Goal: Book appointment/travel/reservation

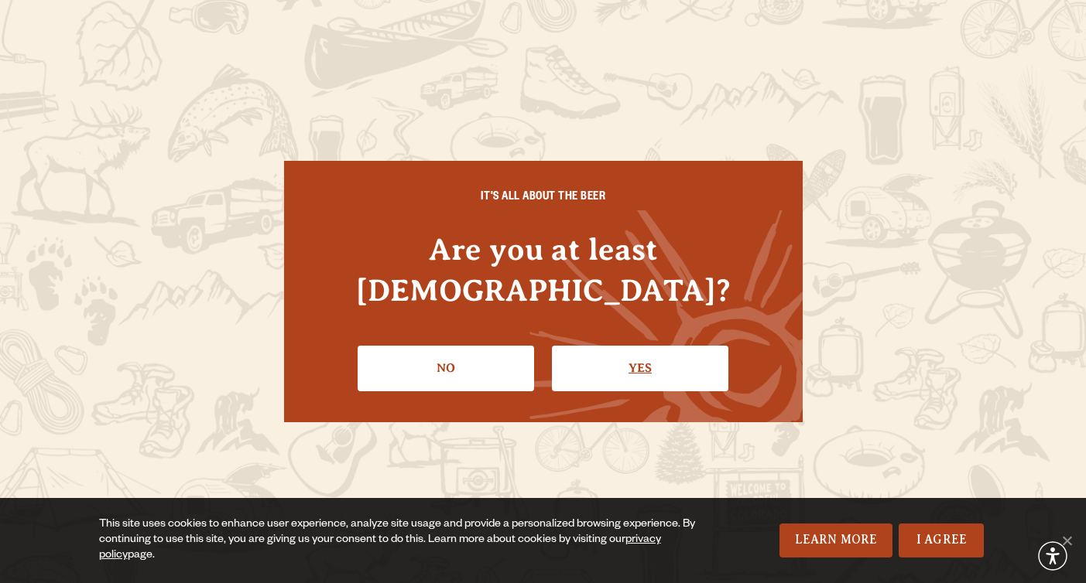
click at [600, 356] on link "Yes" at bounding box center [640, 368] width 176 height 45
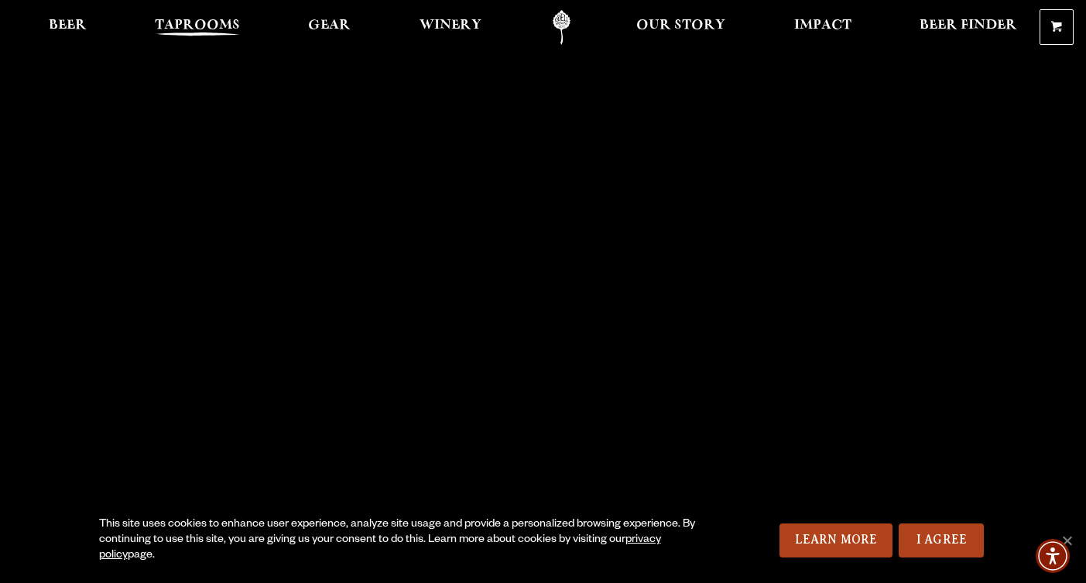
click at [208, 29] on span "Taprooms" at bounding box center [197, 25] width 85 height 12
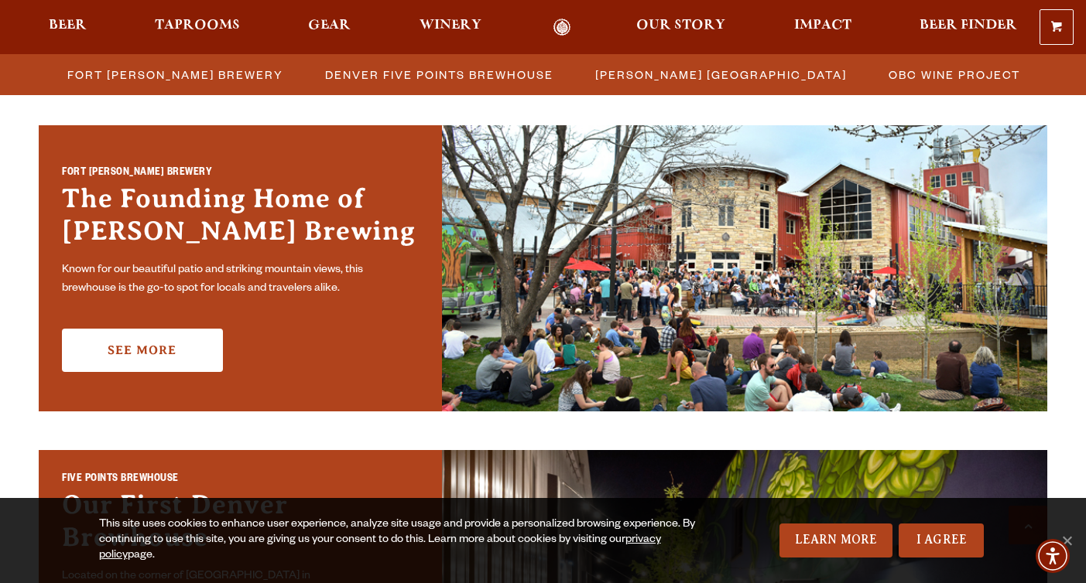
scroll to position [448, 0]
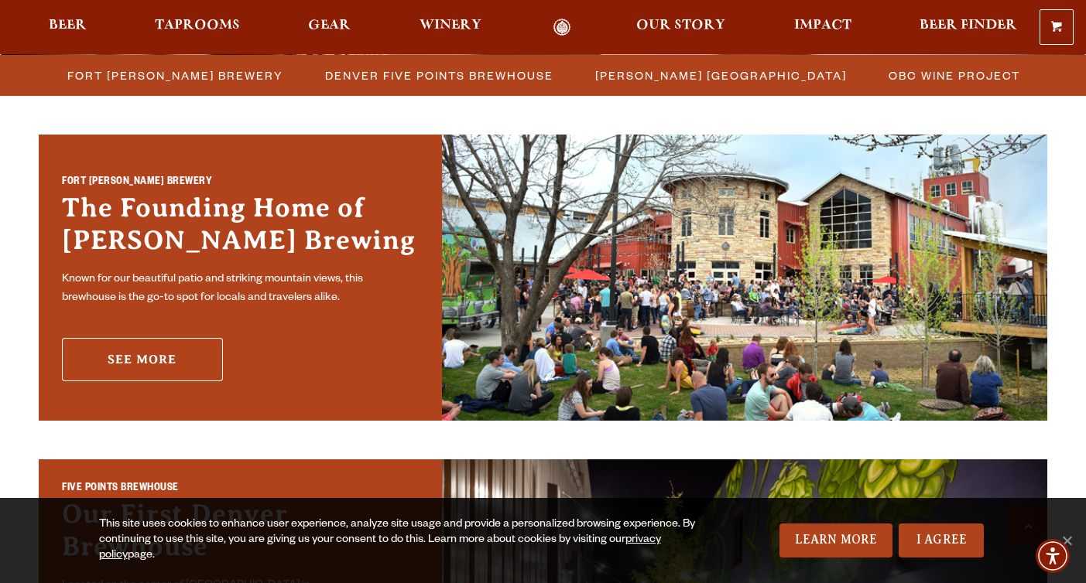
click at [183, 357] on link "See More" at bounding box center [142, 359] width 161 height 43
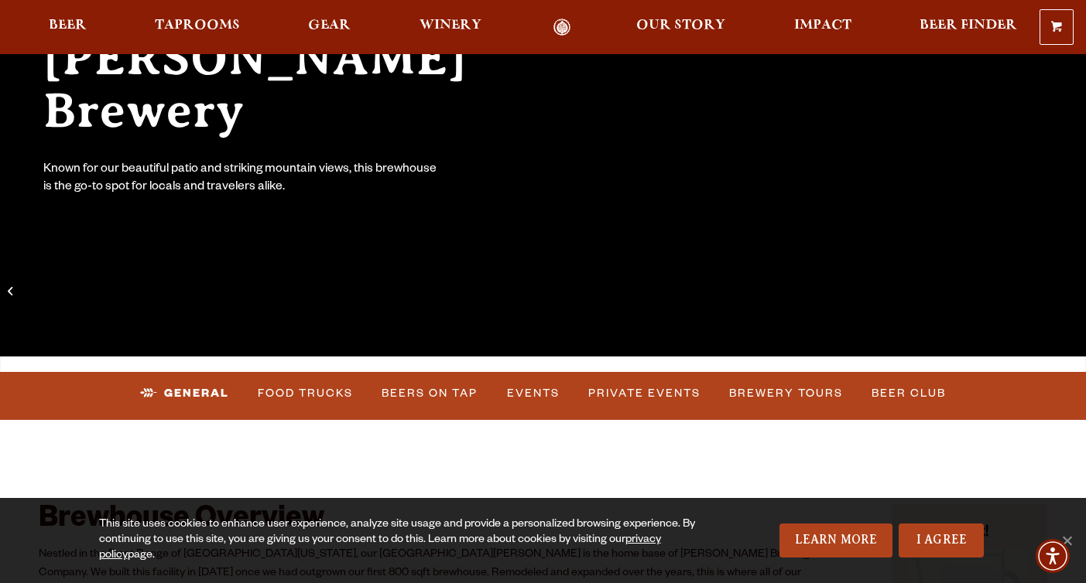
scroll to position [386, 0]
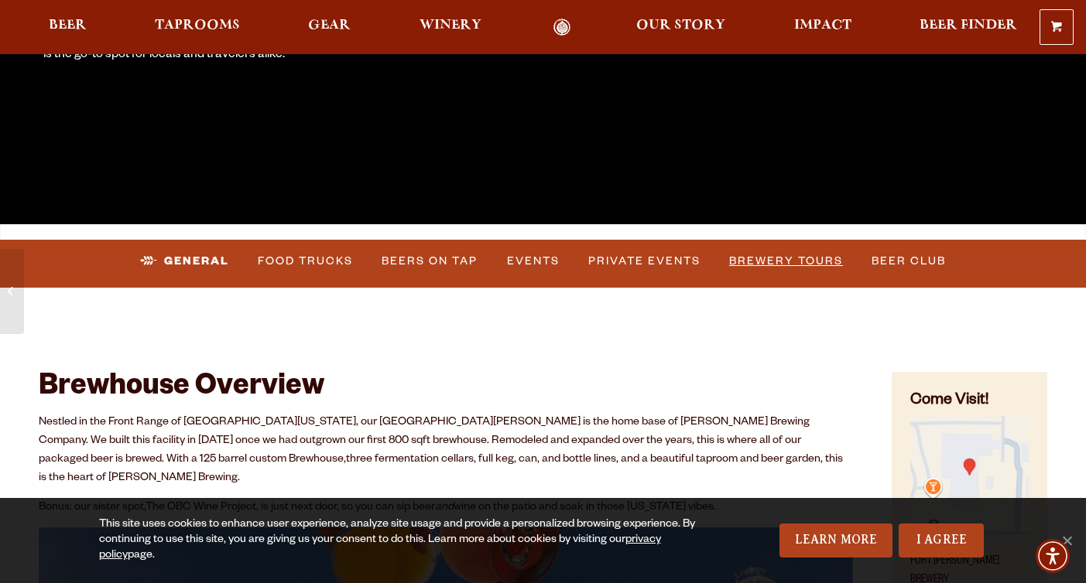
click at [788, 271] on link "Brewery Tours" at bounding box center [786, 262] width 126 height 36
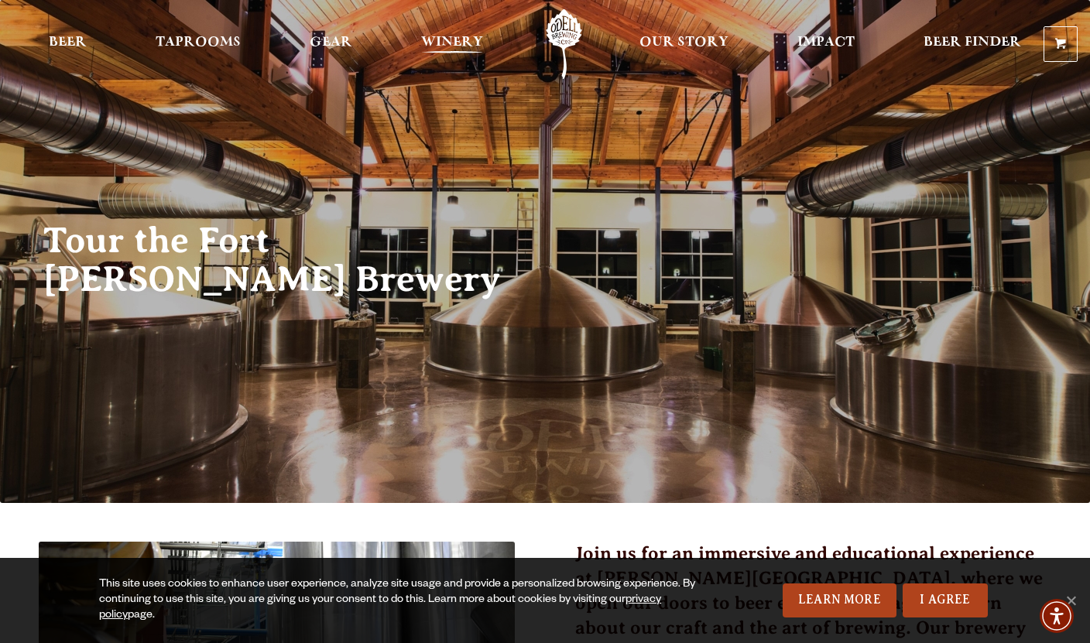
click at [441, 38] on span "Winery" at bounding box center [452, 42] width 62 height 12
